Goal: Transaction & Acquisition: Purchase product/service

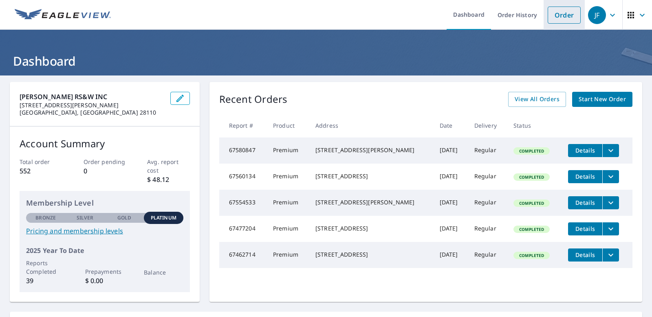
click at [563, 19] on link "Order" at bounding box center [564, 15] width 33 height 17
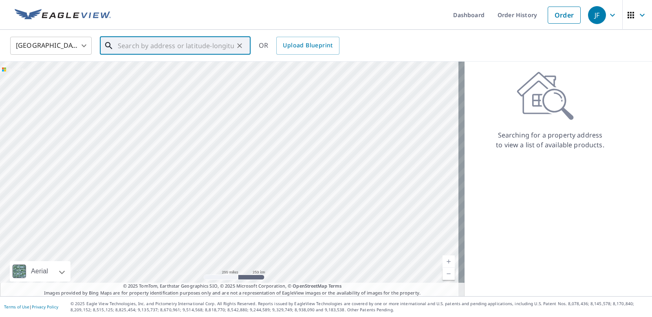
click at [137, 47] on input "text" at bounding box center [176, 45] width 116 height 23
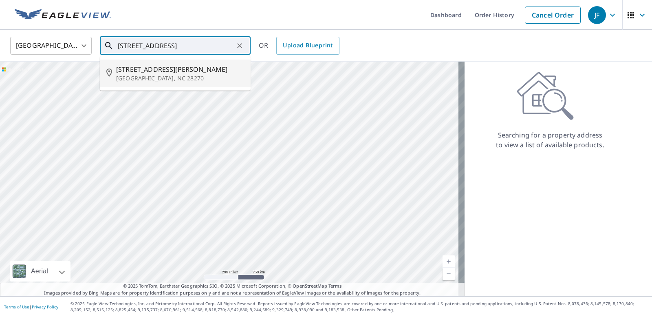
click at [144, 71] on span "[STREET_ADDRESS][PERSON_NAME]" at bounding box center [180, 69] width 128 height 10
type input "[STREET_ADDRESS][PERSON_NAME]"
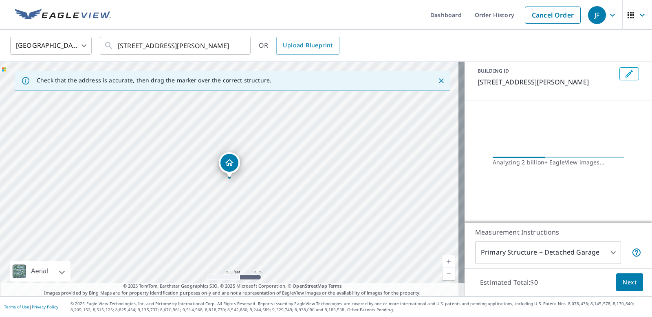
scroll to position [39, 0]
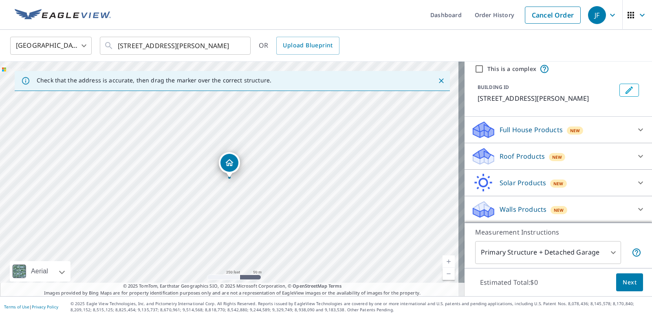
click at [509, 157] on p "Roof Products" at bounding box center [522, 156] width 45 height 10
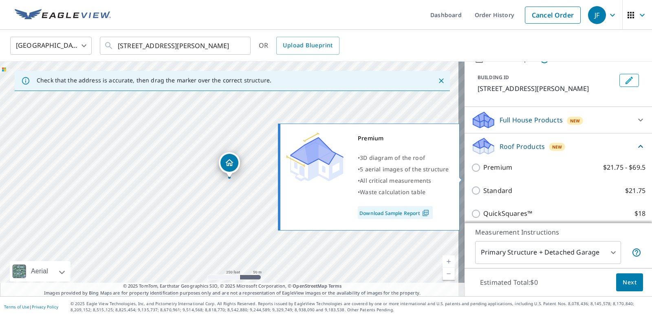
click at [471, 172] on input "Premium $21.75 - $69.5" at bounding box center [477, 168] width 12 height 10
checkbox input "true"
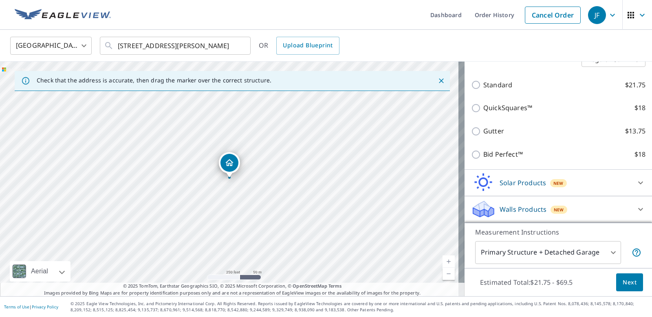
scroll to position [185, 0]
click at [623, 284] on span "Next" at bounding box center [630, 282] width 14 height 10
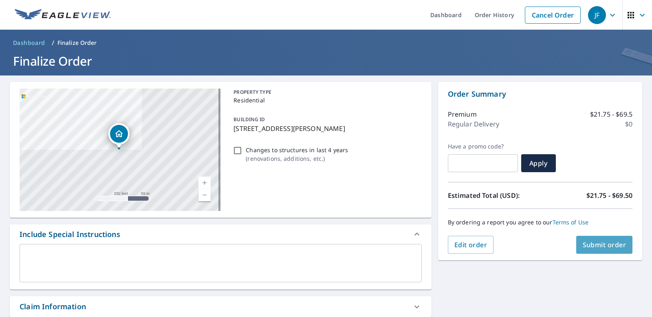
click at [601, 244] on span "Submit order" at bounding box center [605, 244] width 44 height 9
